Goal: Transaction & Acquisition: Purchase product/service

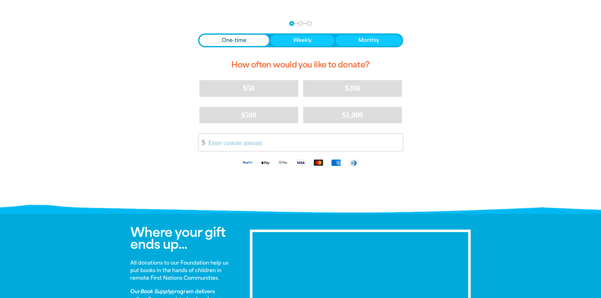
scroll to position [126, 0]
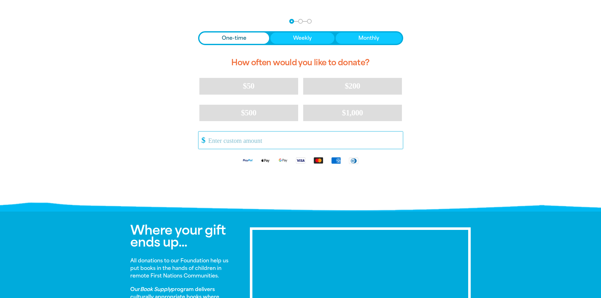
click at [250, 144] on input "Other Amount" at bounding box center [303, 140] width 199 height 17
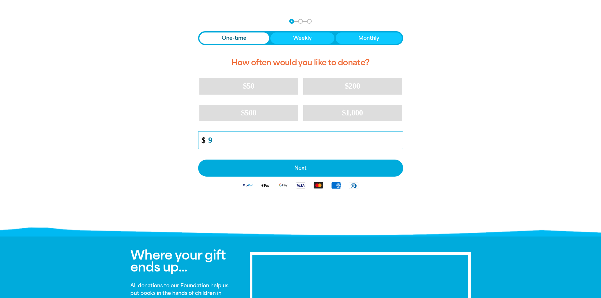
type input "8"
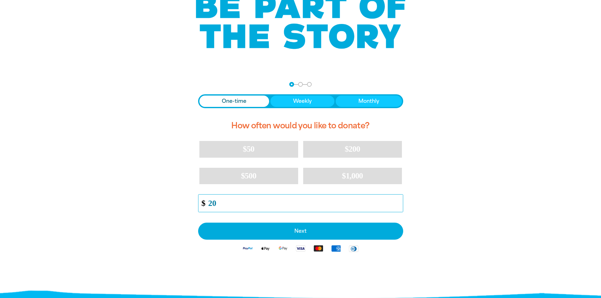
scroll to position [32, 0]
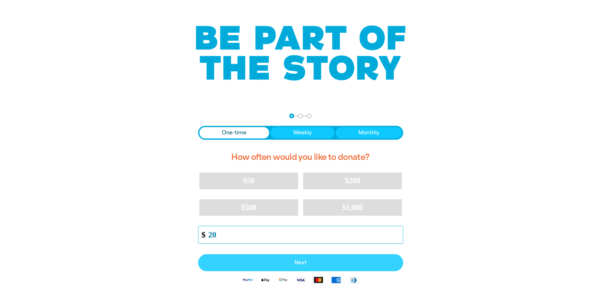
type input "20"
click at [252, 266] on button "Next" at bounding box center [300, 262] width 205 height 17
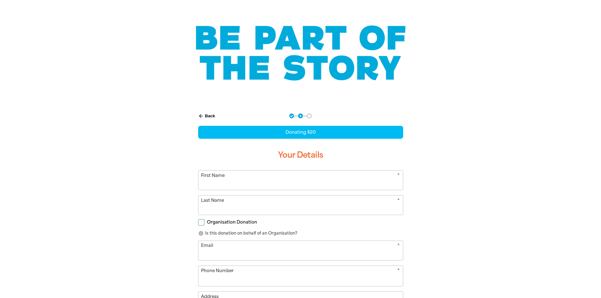
select select "AU"
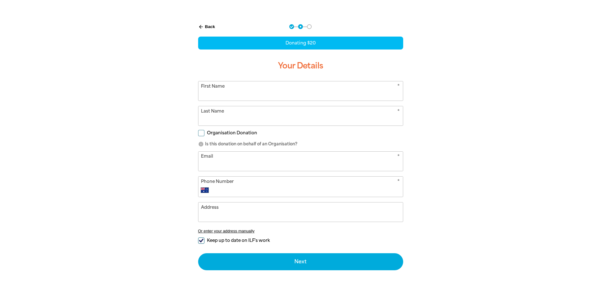
scroll to position [126, 0]
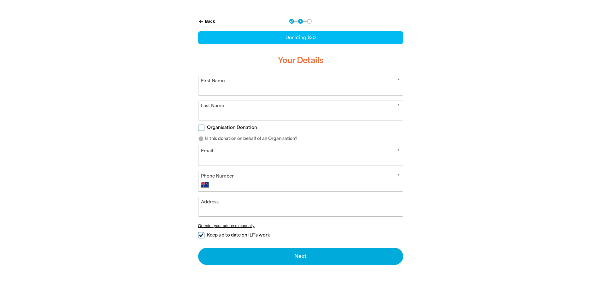
click at [215, 92] on input "First Name" at bounding box center [301, 85] width 205 height 19
type input "[PERSON_NAME]"
type input "[EMAIL_ADDRESS][DOMAIN_NAME]"
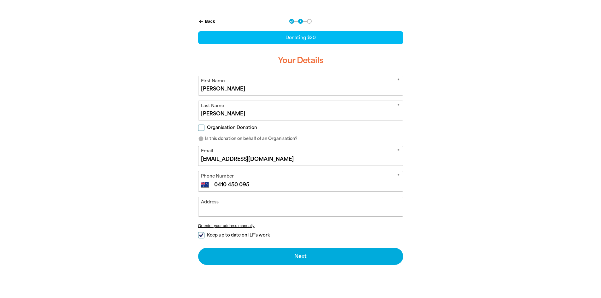
type input "0410 450 095"
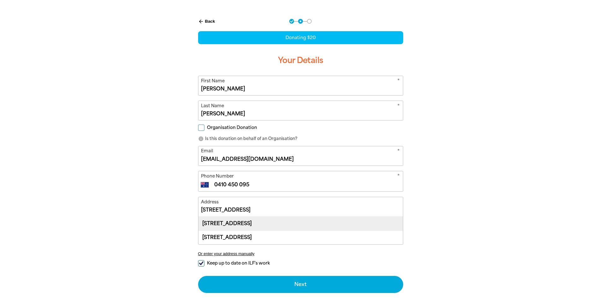
click at [213, 225] on div "[STREET_ADDRESS]" at bounding box center [301, 224] width 205 height 14
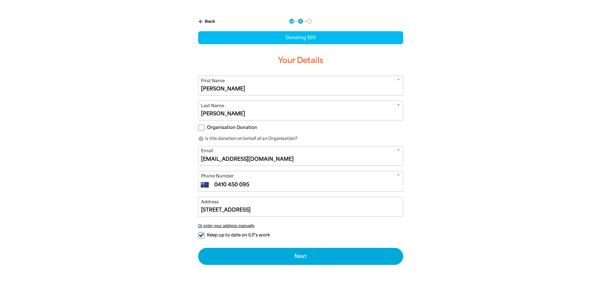
type input "[STREET_ADDRESS]"
click at [218, 235] on span "Keep up to date on ILF's work" at bounding box center [238, 235] width 63 height 6
click at [205, 235] on input "Keep up to date on ILF's work" at bounding box center [201, 235] width 6 height 6
checkbox input "false"
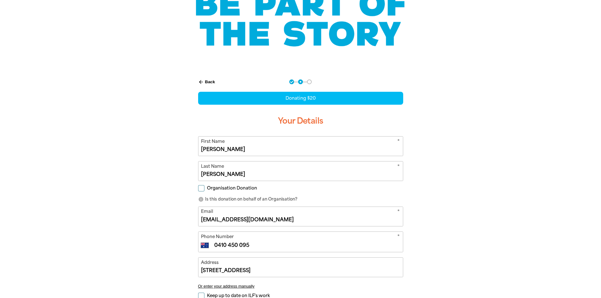
scroll to position [63, 0]
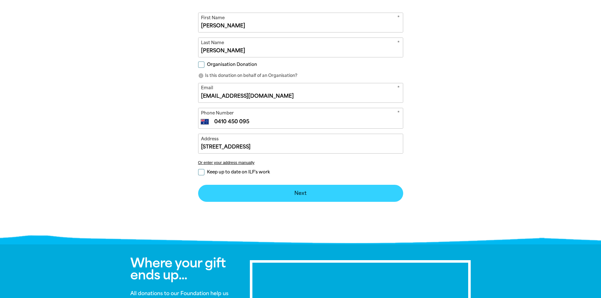
click at [294, 197] on button "Next chevron_right" at bounding box center [300, 193] width 205 height 17
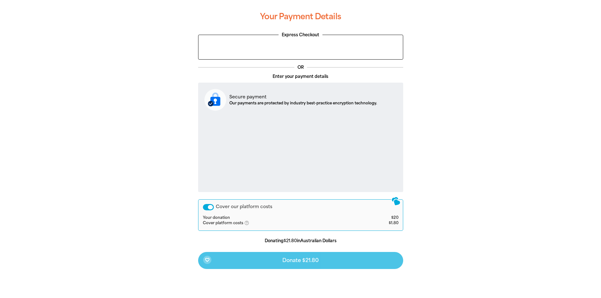
scroll to position [119, 0]
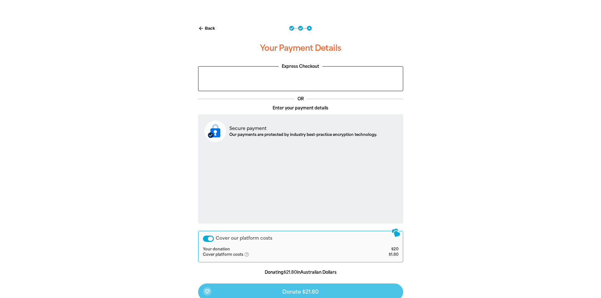
click at [211, 239] on div "Cover our platform costs" at bounding box center [208, 239] width 11 height 6
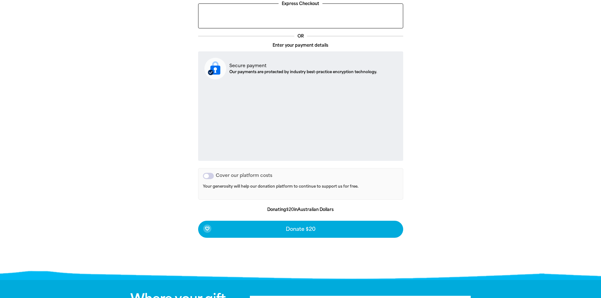
scroll to position [182, 0]
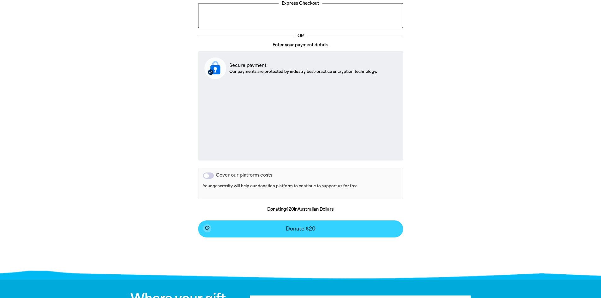
click at [257, 230] on button "favorite_border Donate $20" at bounding box center [300, 229] width 205 height 17
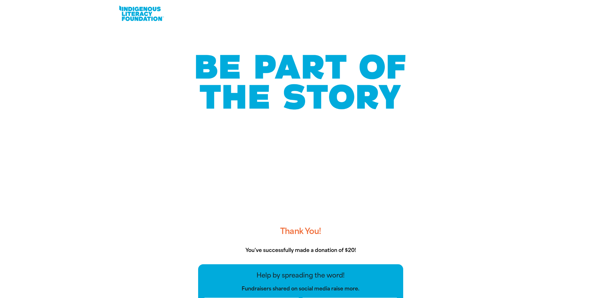
scroll to position [0, 0]
